Goal: Task Accomplishment & Management: Manage account settings

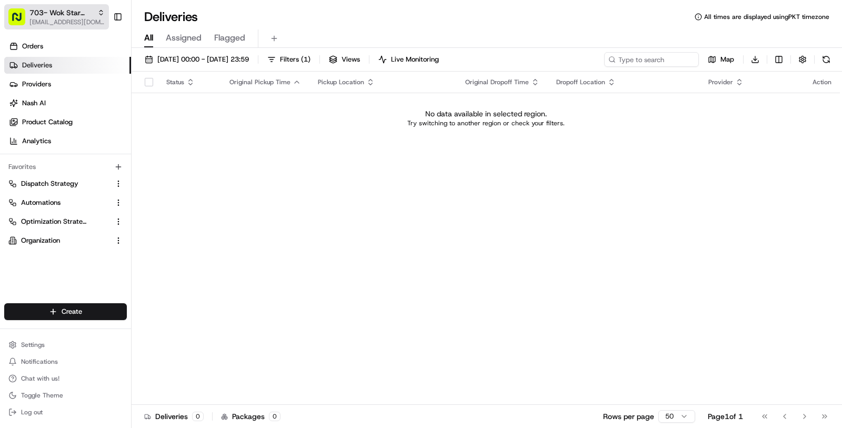
click at [68, 17] on span "703- Wok Star Chinese" at bounding box center [61, 12] width 64 height 11
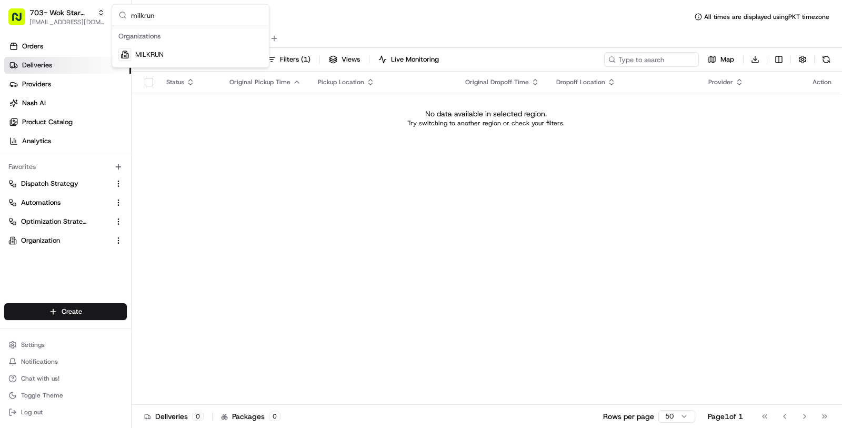
type input "milkrun"
click at [169, 51] on div "MILKRUN" at bounding box center [190, 54] width 153 height 21
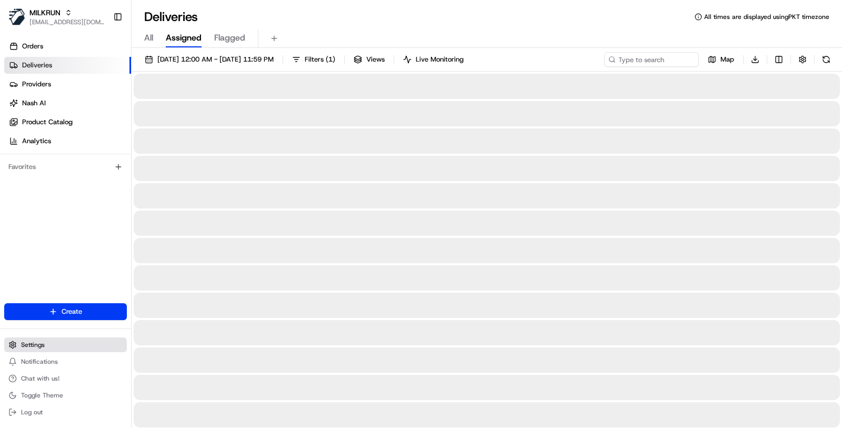
click at [70, 343] on button "Settings" at bounding box center [65, 344] width 123 height 15
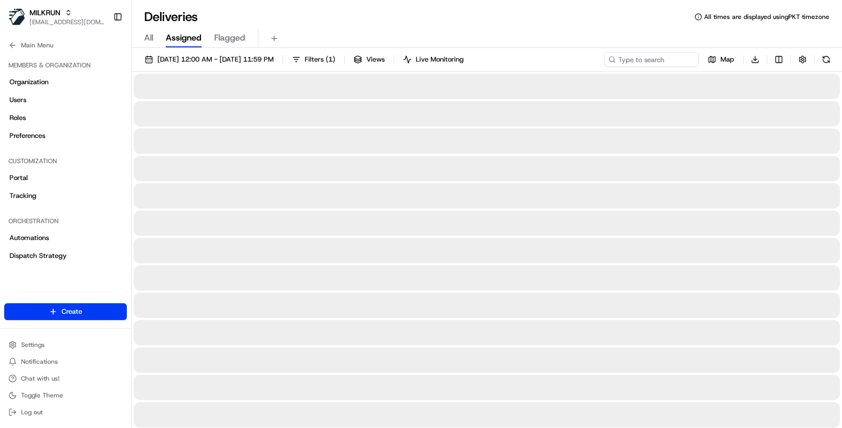
scroll to position [376, 0]
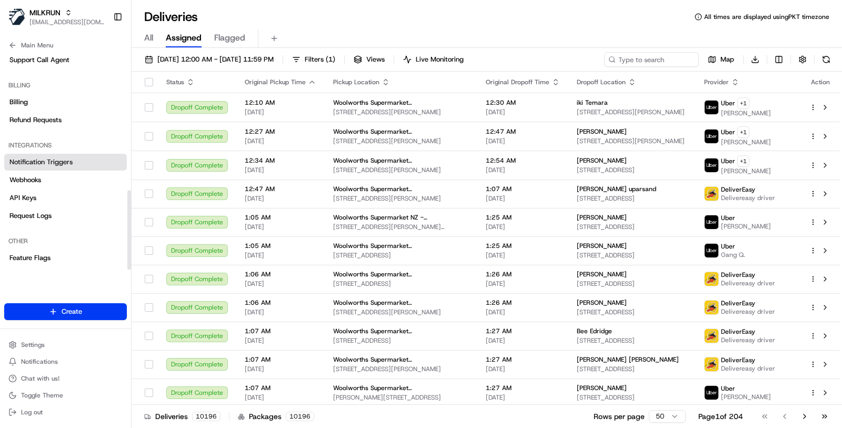
click at [67, 164] on span "Notification Triggers" at bounding box center [40, 161] width 63 height 9
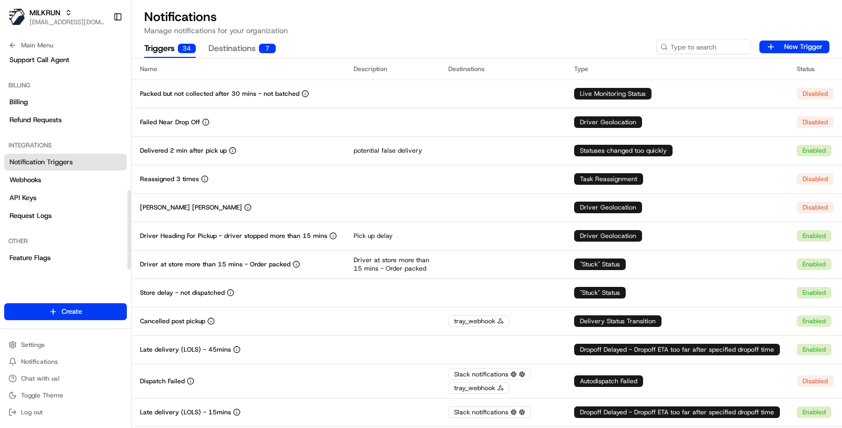
click at [67, 164] on span "Notification Triggers" at bounding box center [40, 161] width 63 height 9
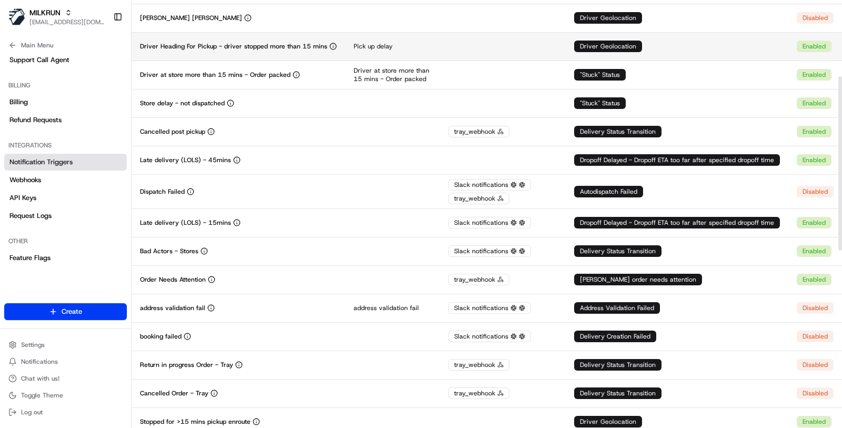
scroll to position [186, 0]
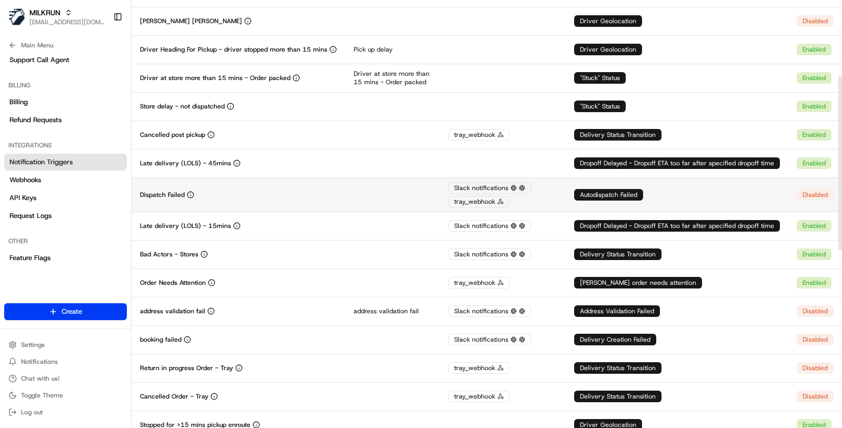
click at [273, 191] on div "Dispatch Failed" at bounding box center [238, 195] width 197 height 8
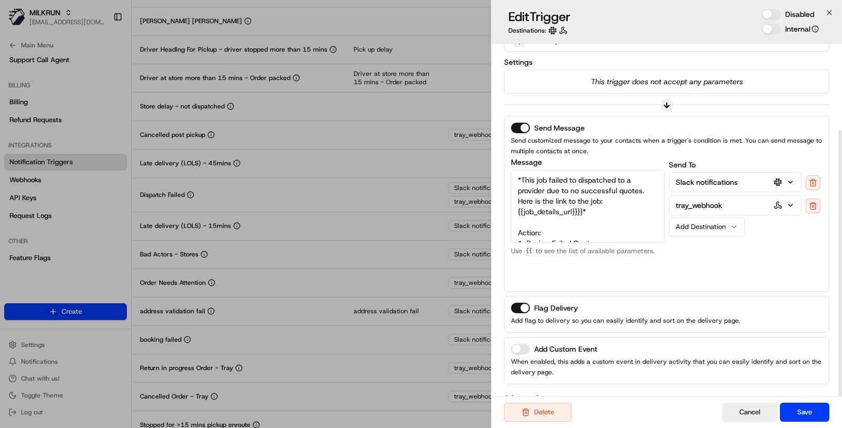
scroll to position [114, 0]
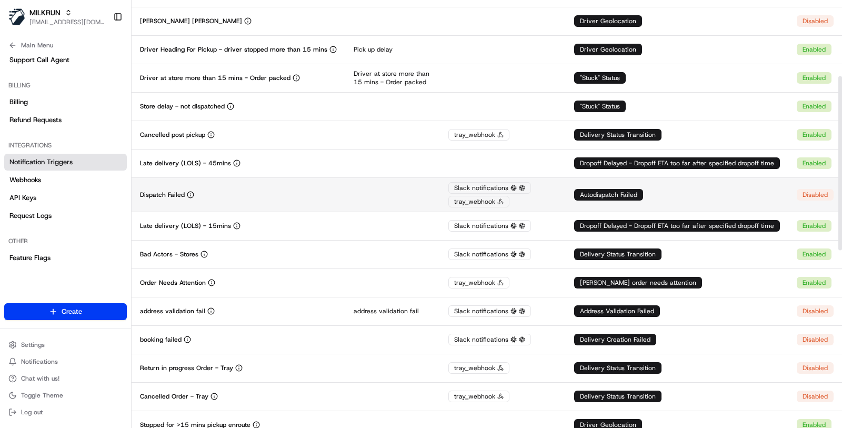
click at [391, 185] on td at bounding box center [392, 194] width 95 height 34
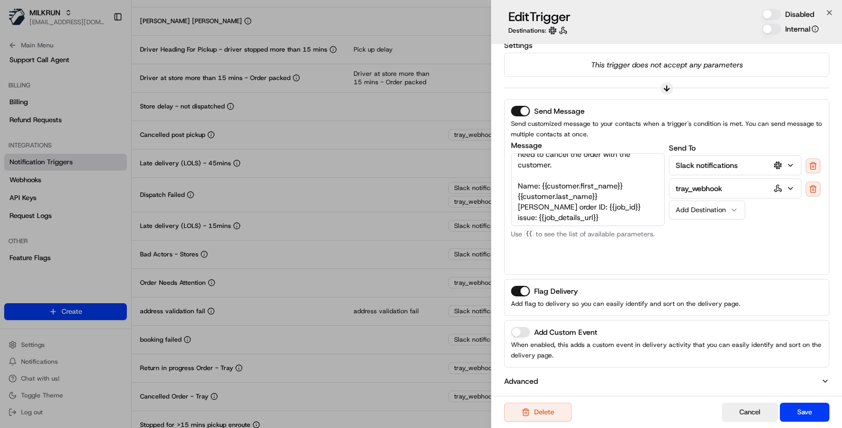
scroll to position [116, 0]
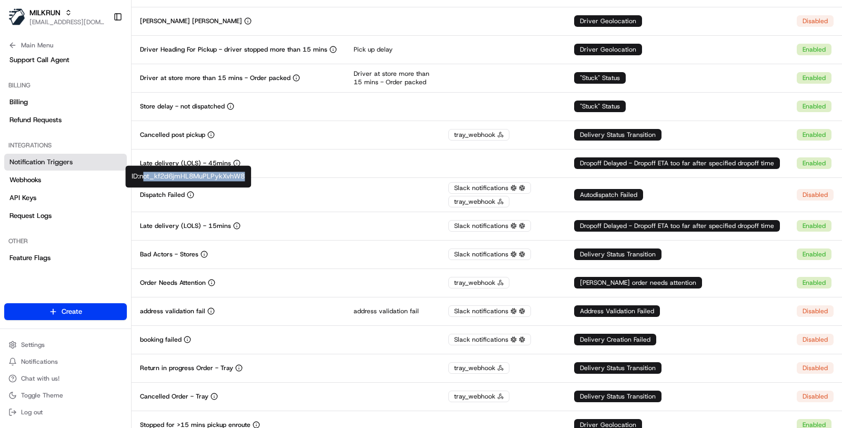
copy div "ot_kf2d6jmHL8MuPLPykXvhW8"
copy div "not_kf2d6jmHL8MuPLPykXvhW8"
drag, startPoint x: 246, startPoint y: 178, endPoint x: 142, endPoint y: 174, distance: 104.3
click at [142, 174] on div "ID: not_kf2d6jmHL8MuPLPykXvhW8 ID: not_kf2d6jmHL8MuPLPykXvhW8" at bounding box center [188, 176] width 126 height 22
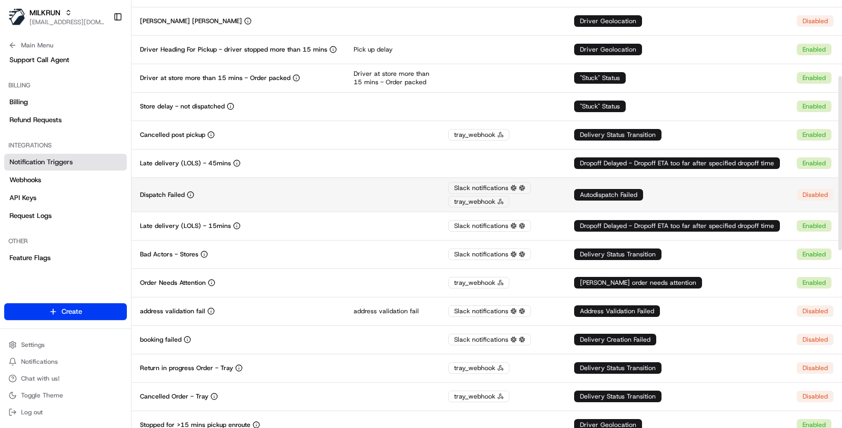
click at [386, 198] on td at bounding box center [392, 194] width 95 height 34
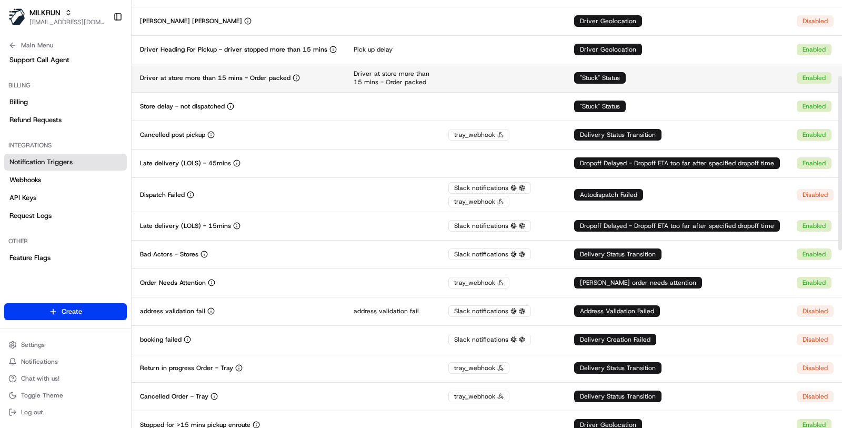
scroll to position [0, 0]
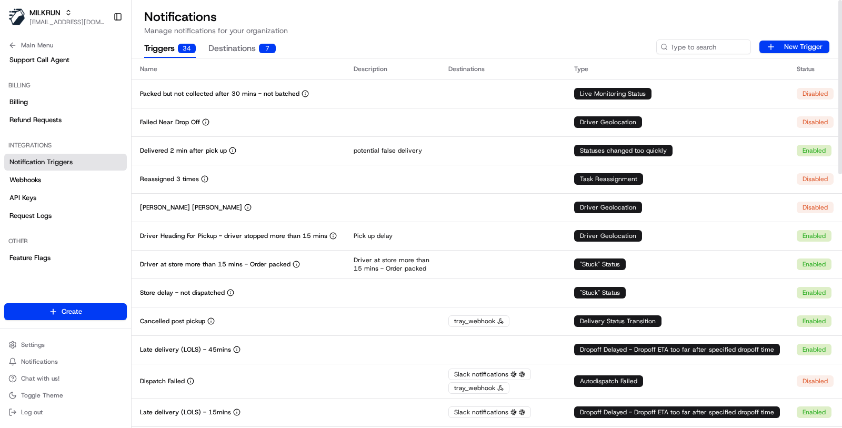
click at [252, 54] on button "Destinations 7" at bounding box center [241, 49] width 67 height 18
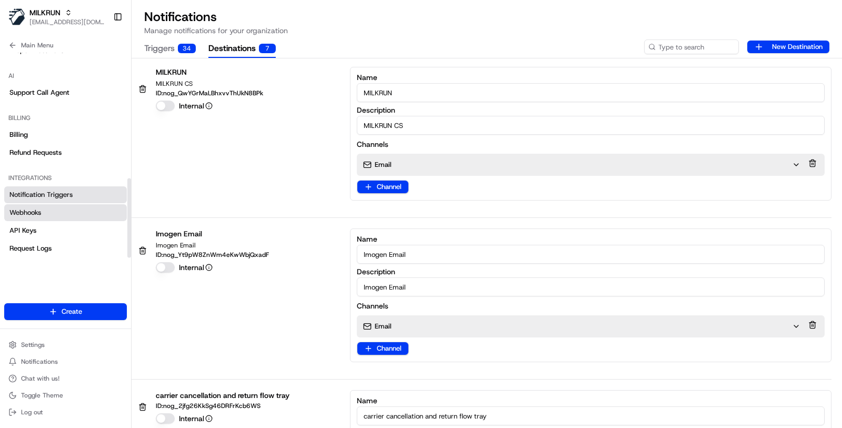
scroll to position [376, 0]
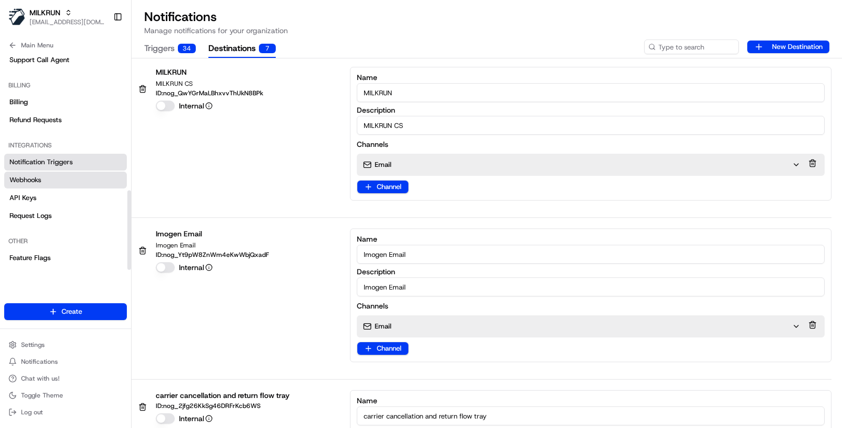
click at [69, 178] on link "Webhooks" at bounding box center [65, 180] width 123 height 17
